Goal: Information Seeking & Learning: Learn about a topic

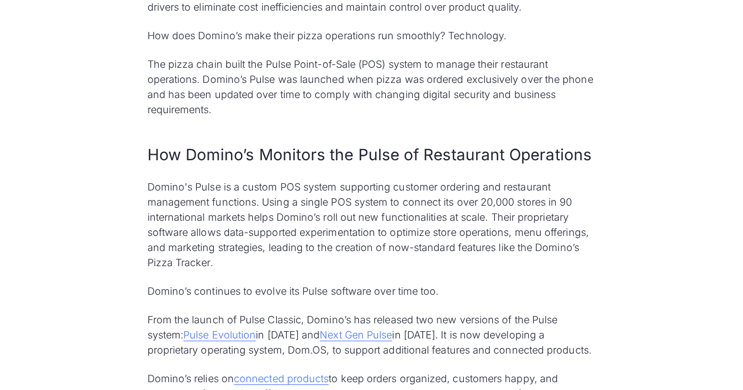
scroll to position [710, 0]
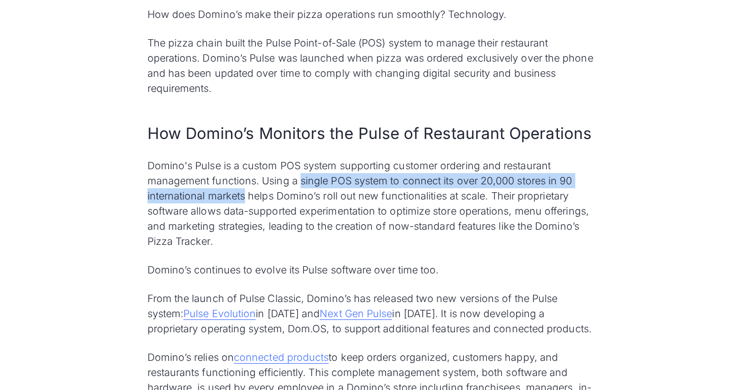
drag, startPoint x: 300, startPoint y: 179, endPoint x: 246, endPoint y: 201, distance: 58.6
click at [246, 201] on p "Domino's Pulse is a custom POS system supporting customer ordering and restaura…" at bounding box center [371, 203] width 448 height 91
copy p "single POS system to connect its over 20,000 stores in 90 international markets"
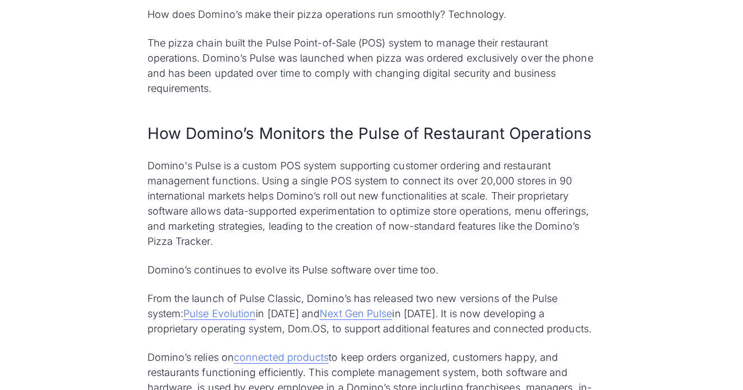
click at [281, 226] on p "Domino's Pulse is a custom POS system supporting customer ordering and restaura…" at bounding box center [371, 203] width 448 height 91
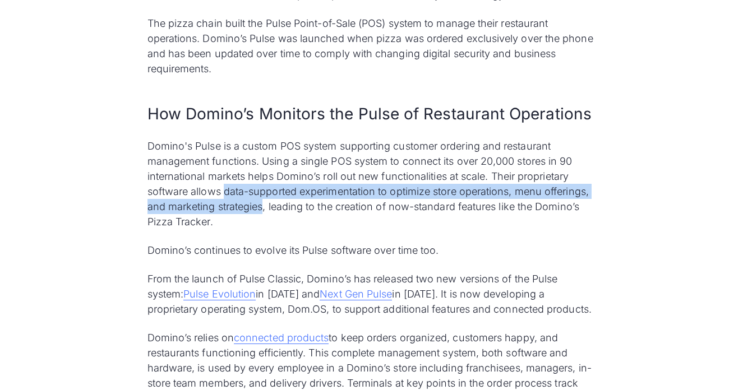
drag, startPoint x: 225, startPoint y: 188, endPoint x: 264, endPoint y: 205, distance: 42.5
click at [264, 205] on p "Domino's Pulse is a custom POS system supporting customer ordering and restaura…" at bounding box center [371, 183] width 448 height 91
copy p "data-supported experimentation to optimize store operations, menu offerings, an…"
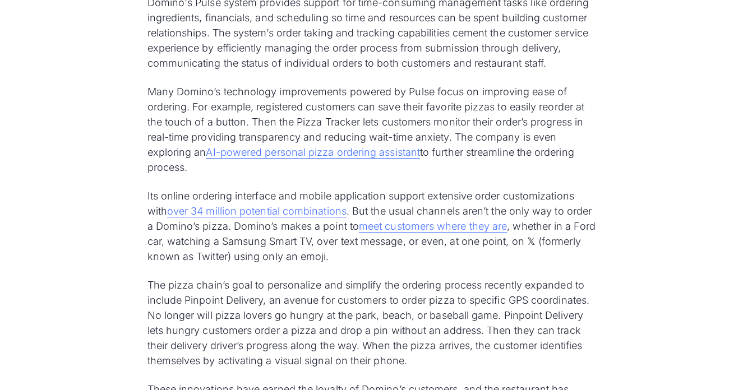
scroll to position [1752, 0]
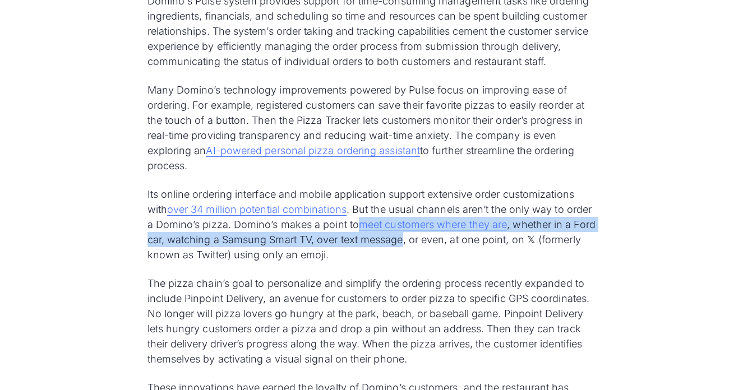
copy p "meet customers where they are , whether in a Ford car, watching a Samsung Smart…"
drag, startPoint x: 358, startPoint y: 226, endPoint x: 427, endPoint y: 245, distance: 71.5
click at [427, 245] on p "Its online ordering interface and mobile application support extensive order cu…" at bounding box center [371, 225] width 448 height 76
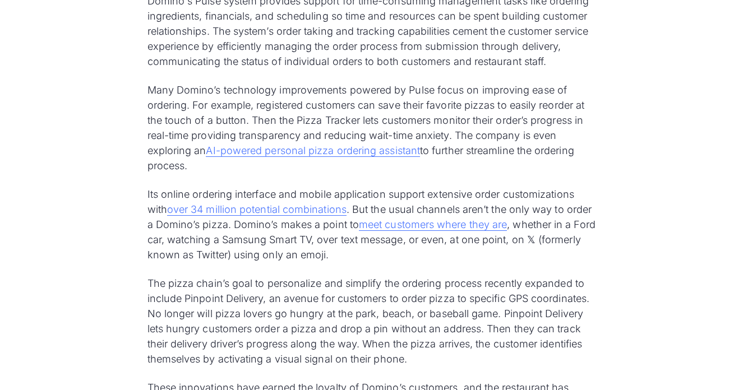
click at [417, 253] on p "Its online ordering interface and mobile application support extensive order cu…" at bounding box center [371, 225] width 448 height 76
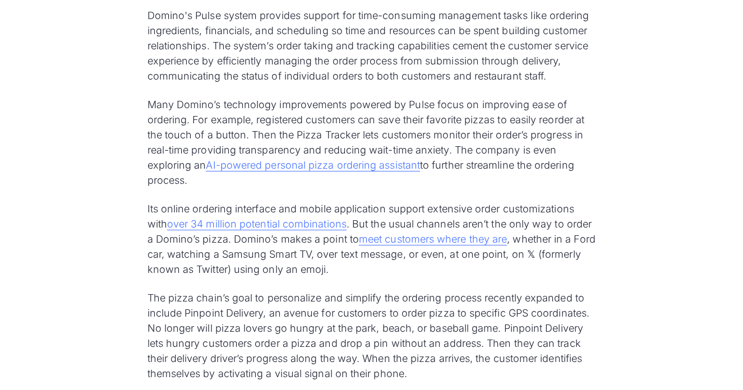
scroll to position [1764, 0]
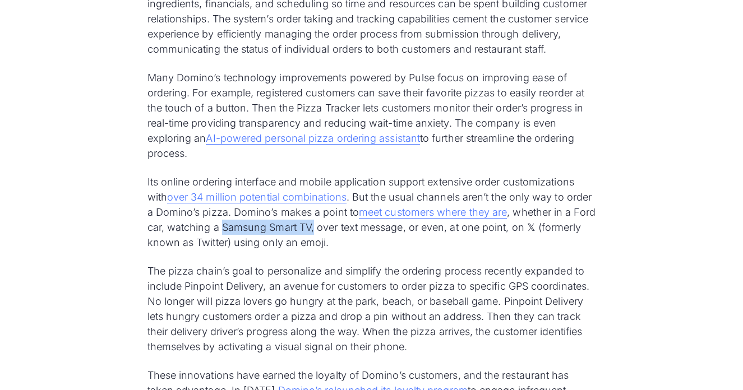
drag, startPoint x: 247, startPoint y: 228, endPoint x: 340, endPoint y: 228, distance: 92.5
click at [340, 228] on p "Its online ordering interface and mobile application support extensive order cu…" at bounding box center [371, 212] width 448 height 76
copy p "Samsung Smart TV,"
